Goal: Information Seeking & Learning: Find specific fact

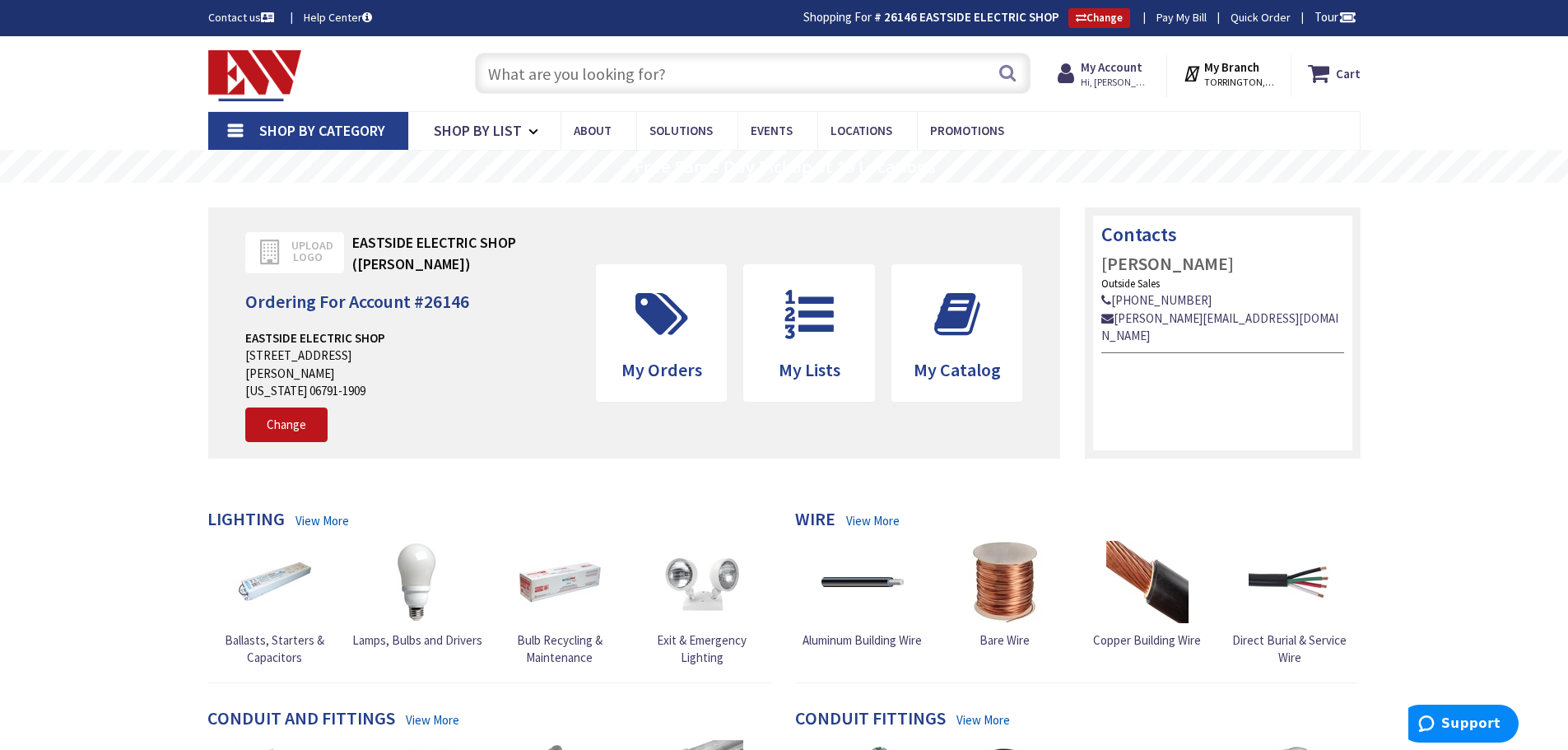
click at [545, 79] on input "text" at bounding box center [753, 74] width 556 height 41
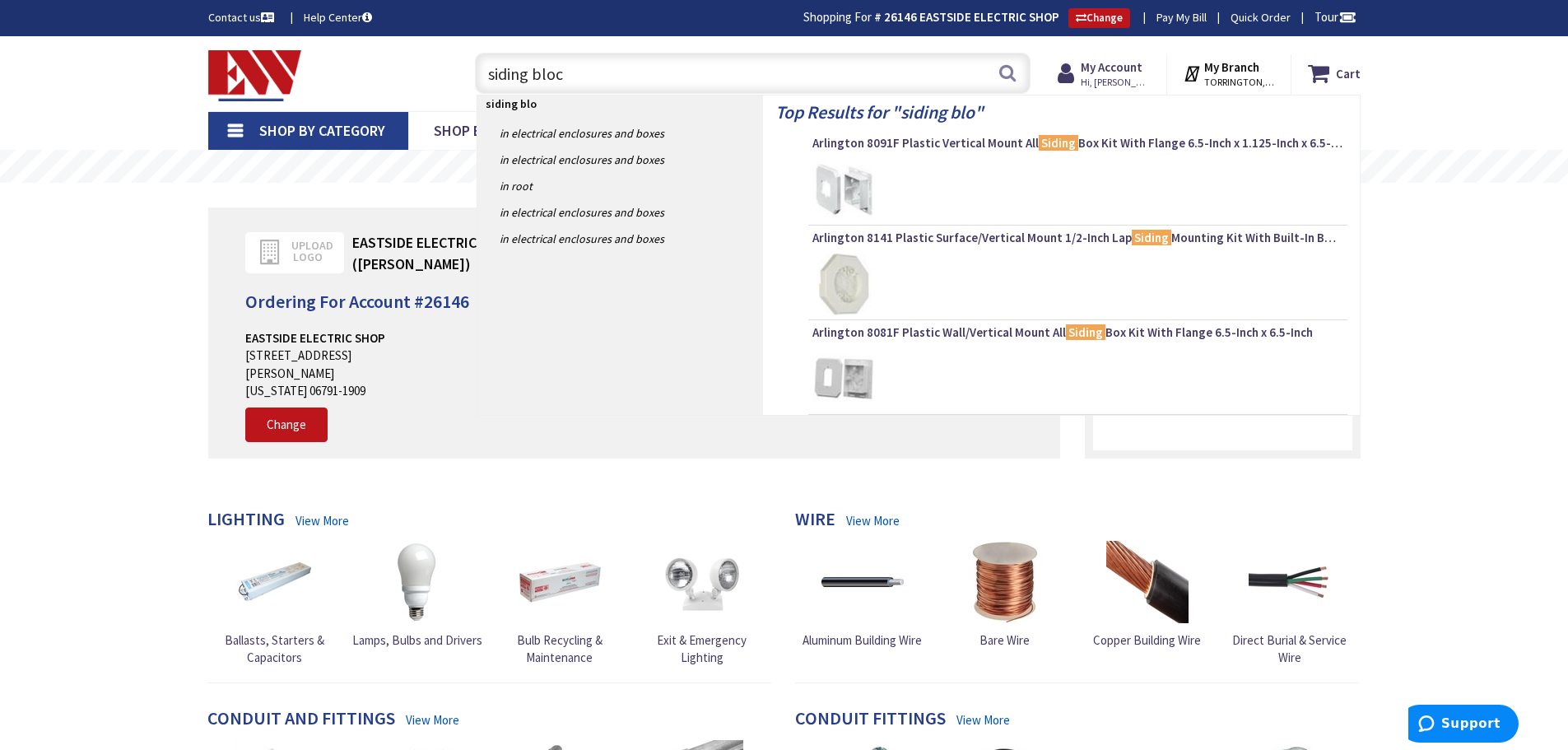
type input "siding block"
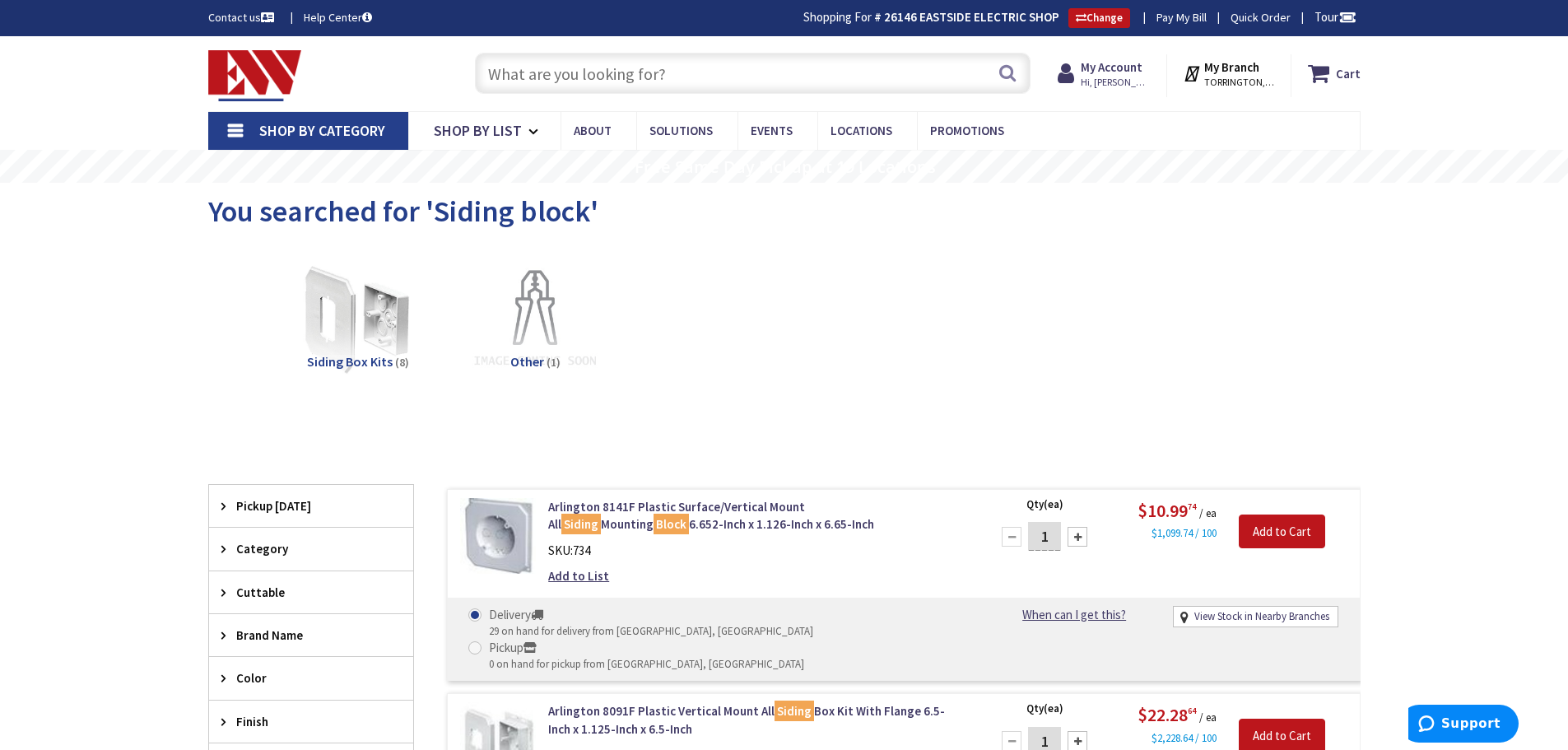
click at [556, 80] on input "text" at bounding box center [753, 74] width 556 height 41
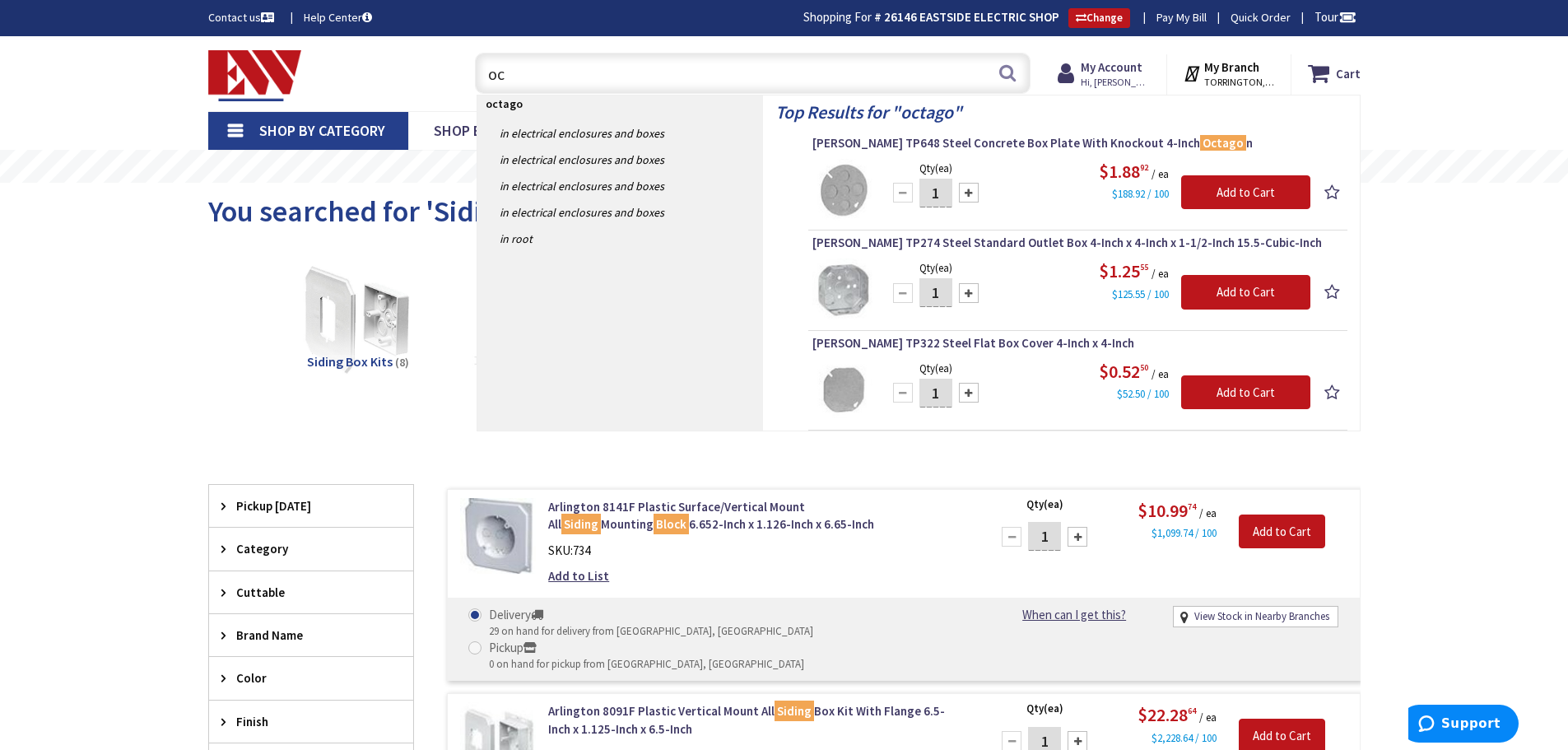
type input "o"
